Goal: Task Accomplishment & Management: Manage account settings

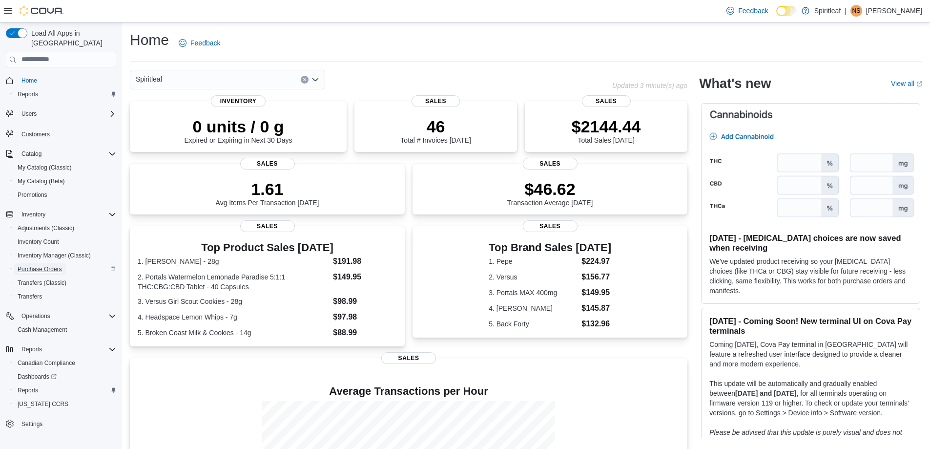
click at [42, 265] on span "Purchase Orders" at bounding box center [40, 269] width 44 height 8
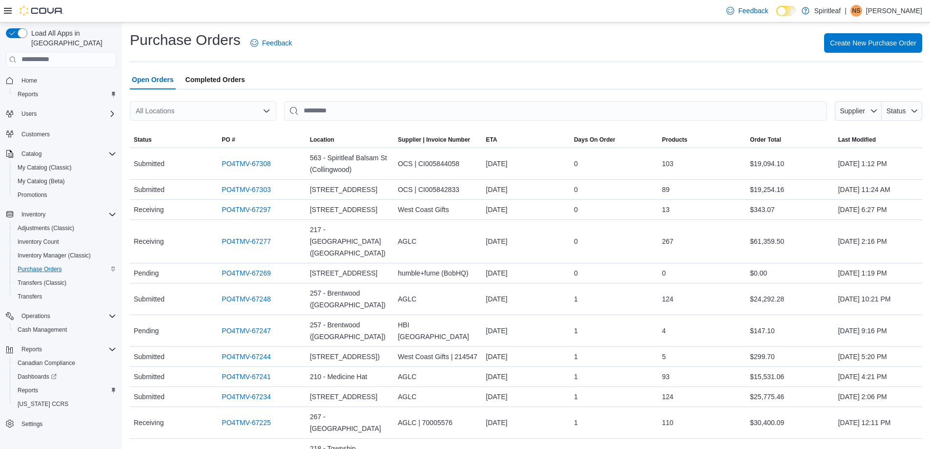
click at [242, 109] on div "All Locations" at bounding box center [203, 111] width 146 height 20
type input "***"
click at [240, 121] on button "[STREET_ADDRESS]" at bounding box center [203, 128] width 146 height 14
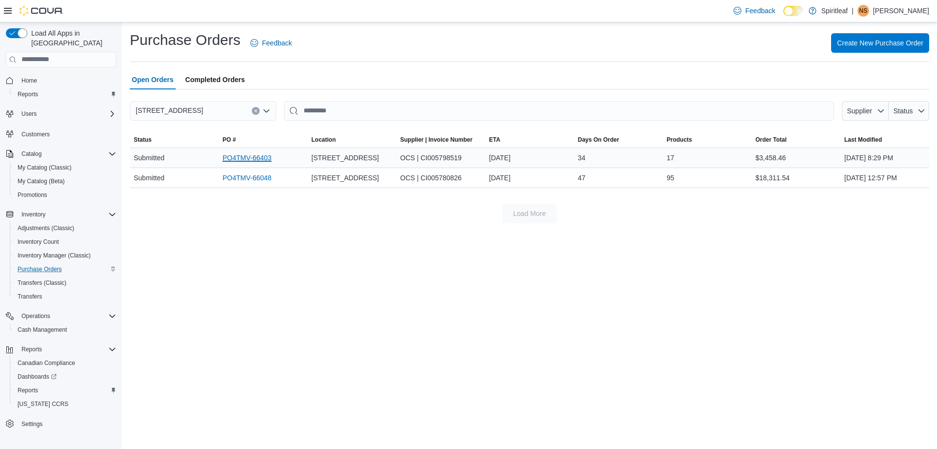
click at [257, 164] on link "PO4TMV-66403" at bounding box center [247, 158] width 49 height 12
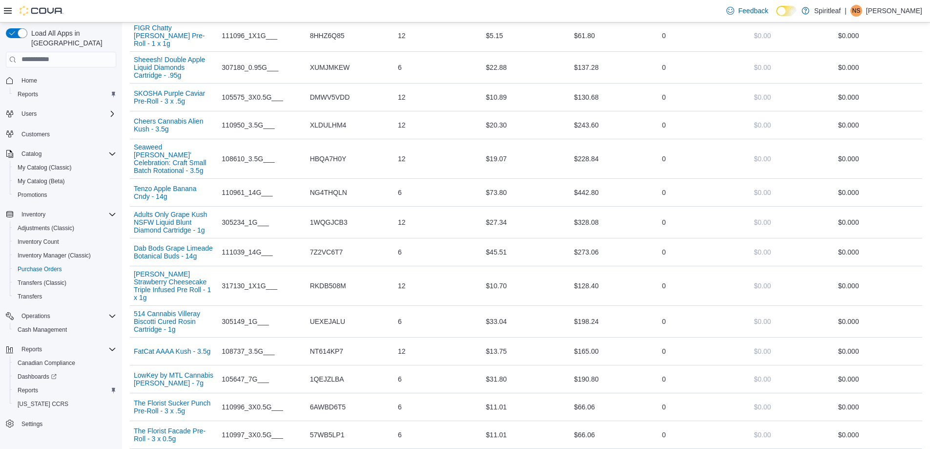
scroll to position [439, 0]
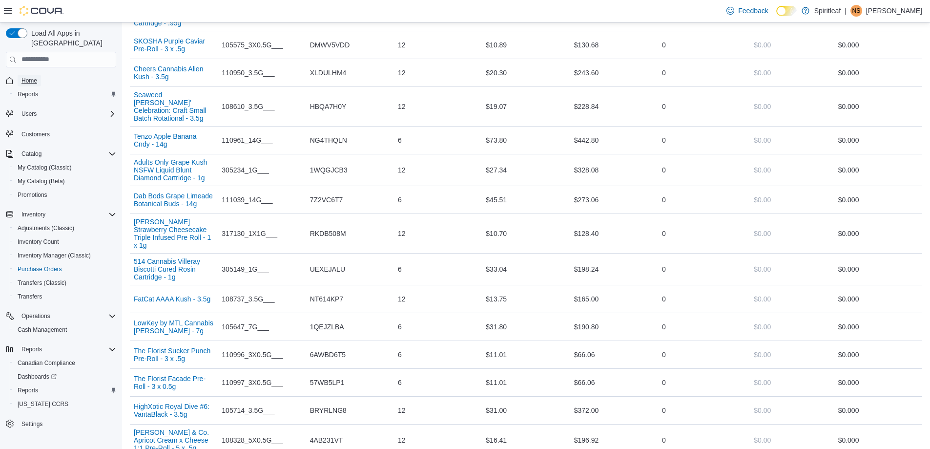
click at [35, 75] on span "Home" at bounding box center [29, 81] width 16 height 12
